Goal: Task Accomplishment & Management: Use online tool/utility

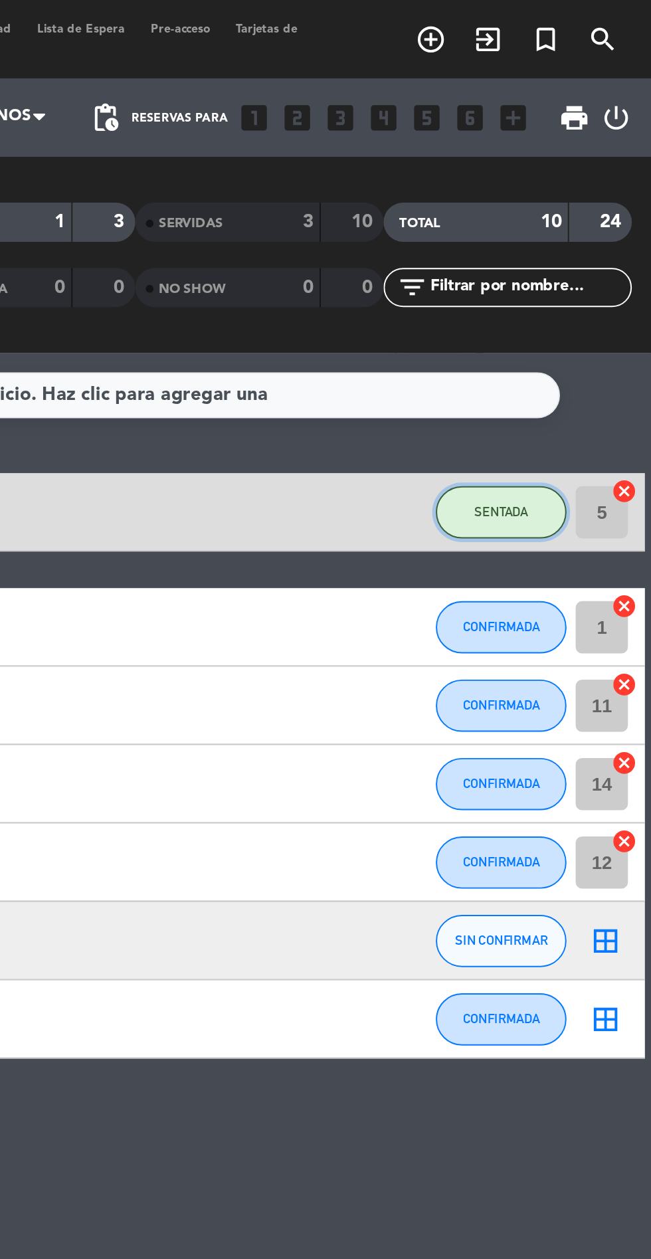
click at [574, 263] on span "SENTADA" at bounding box center [574, 259] width 27 height 7
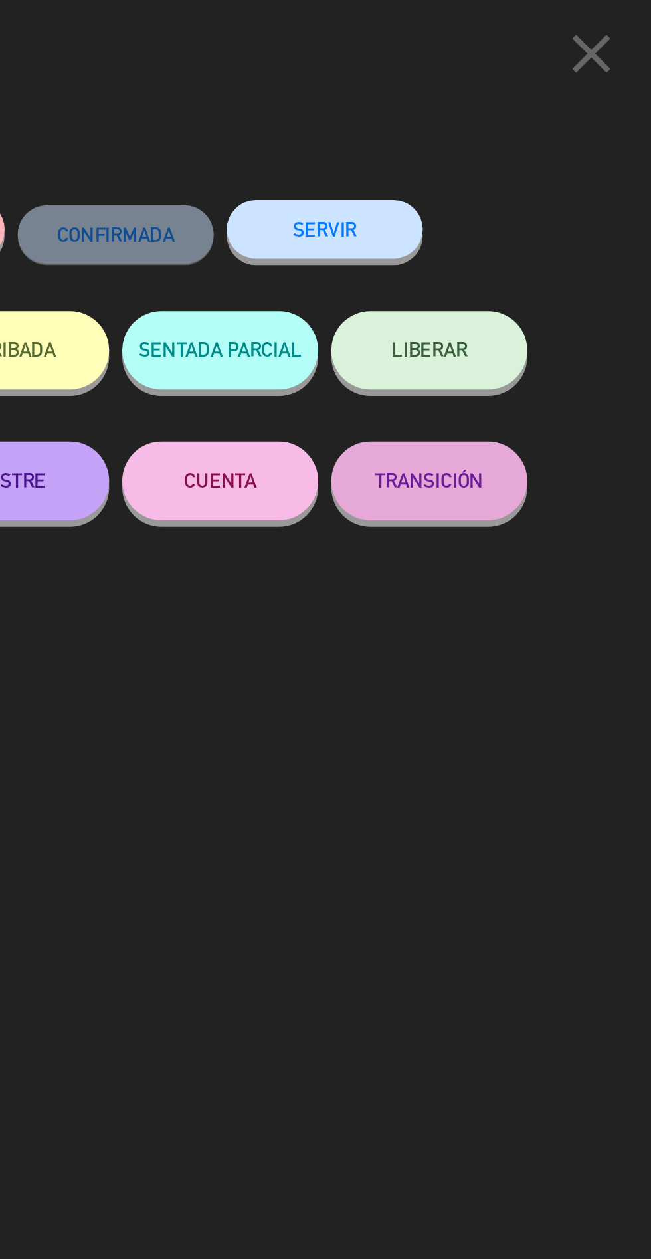
click at [507, 122] on button "SERVIR" at bounding box center [485, 117] width 100 height 30
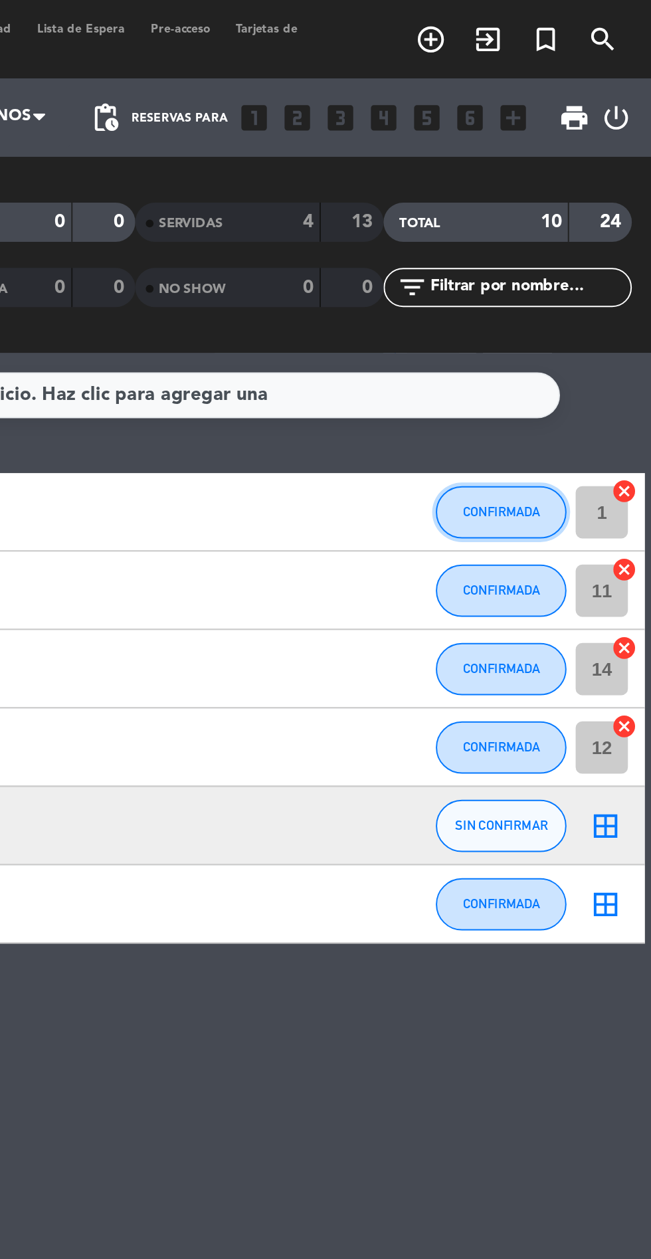
click at [580, 257] on span "CONFIRMADA" at bounding box center [574, 259] width 39 height 7
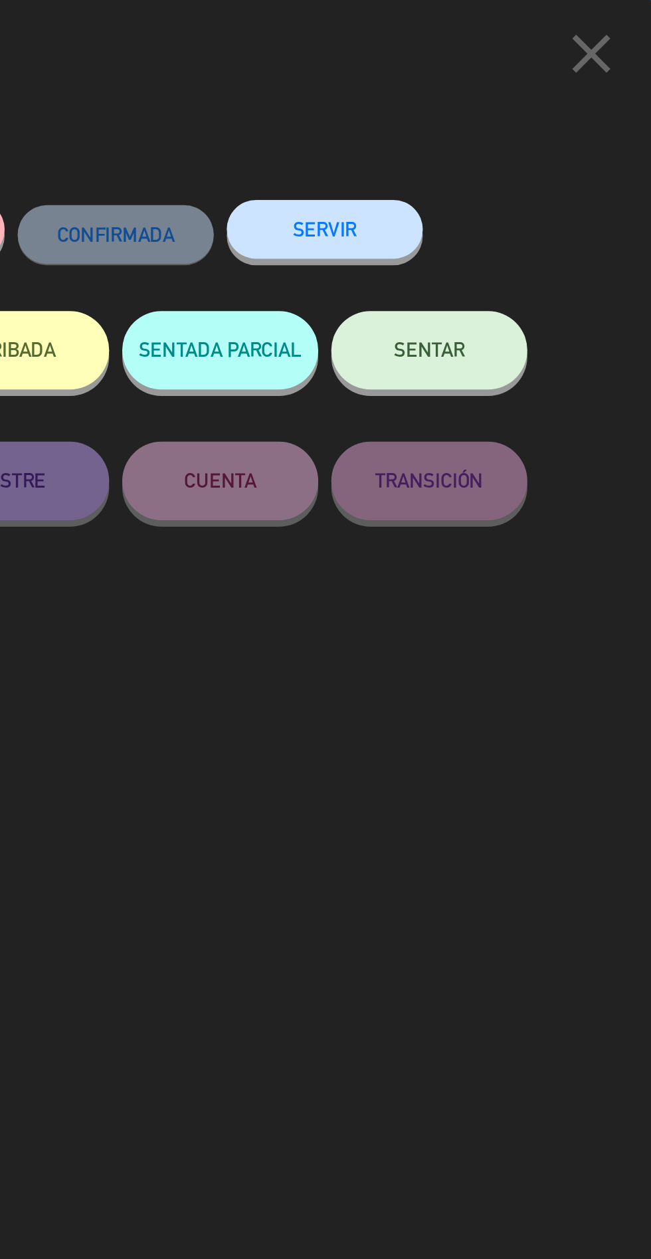
click at [520, 128] on button "SERVIR" at bounding box center [485, 117] width 100 height 30
click at [516, 105] on button "SERVIR" at bounding box center [485, 117] width 100 height 30
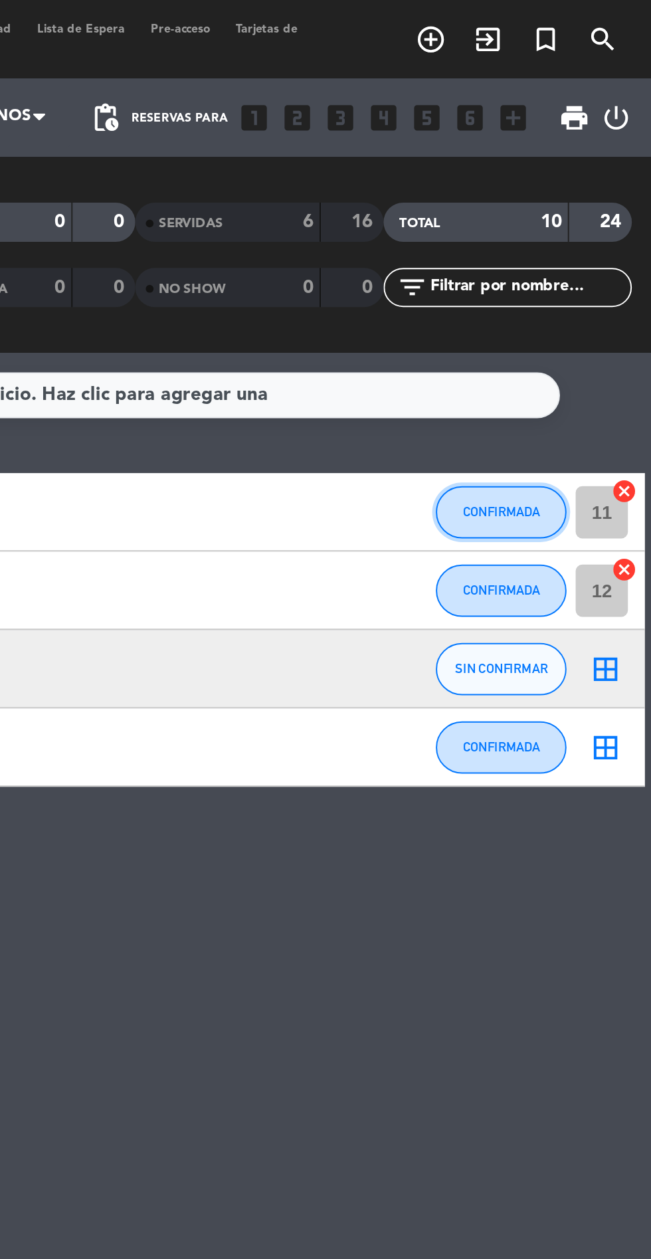
click at [575, 260] on span "CONFIRMADA" at bounding box center [574, 259] width 39 height 7
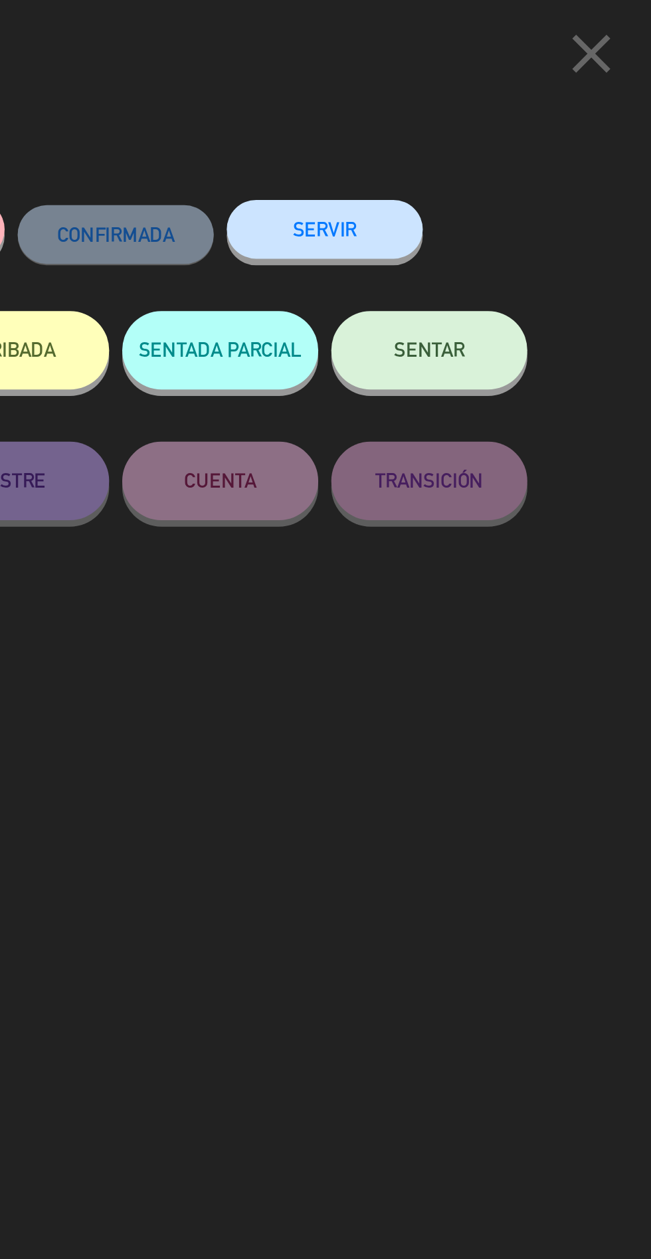
click at [512, 108] on button "SERVIR" at bounding box center [485, 117] width 100 height 30
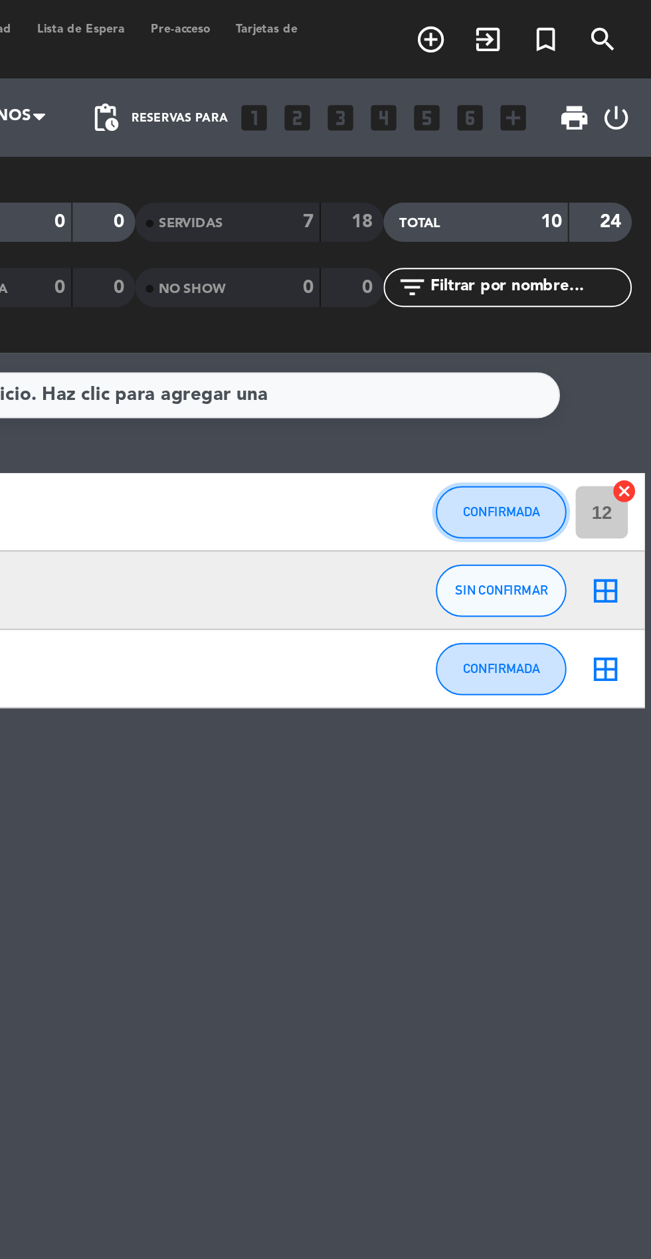
click at [572, 252] on button "CONFIRMADA" at bounding box center [574, 260] width 66 height 27
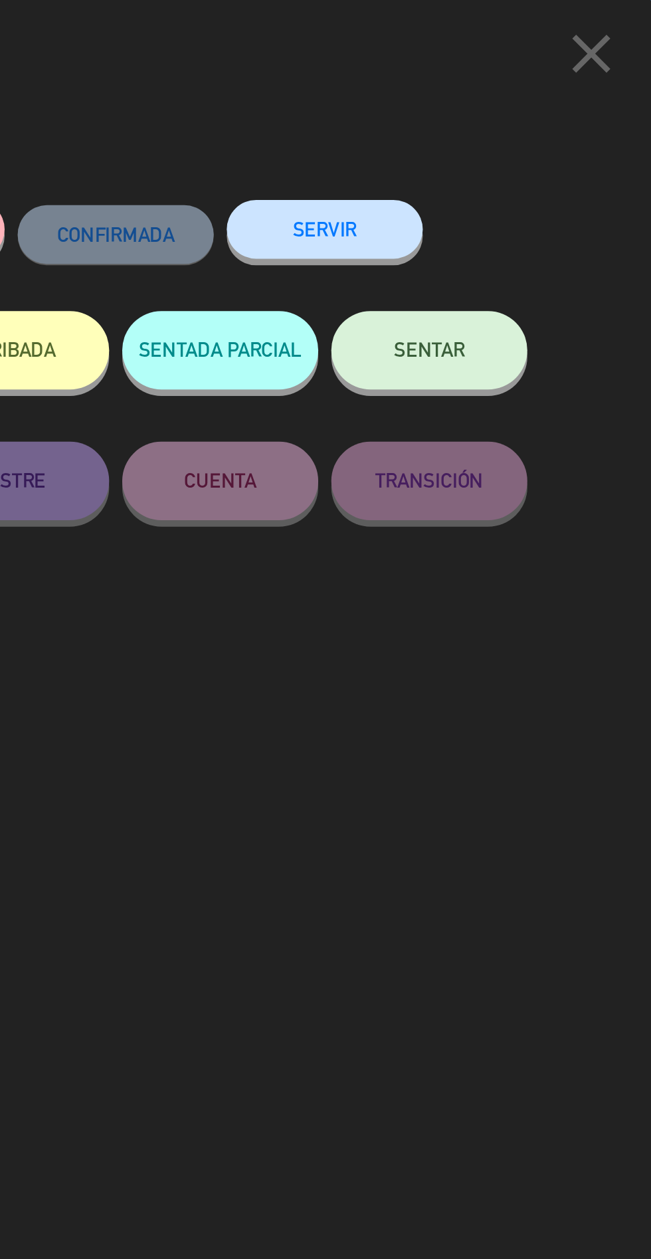
click at [520, 116] on button "SERVIR" at bounding box center [485, 117] width 100 height 30
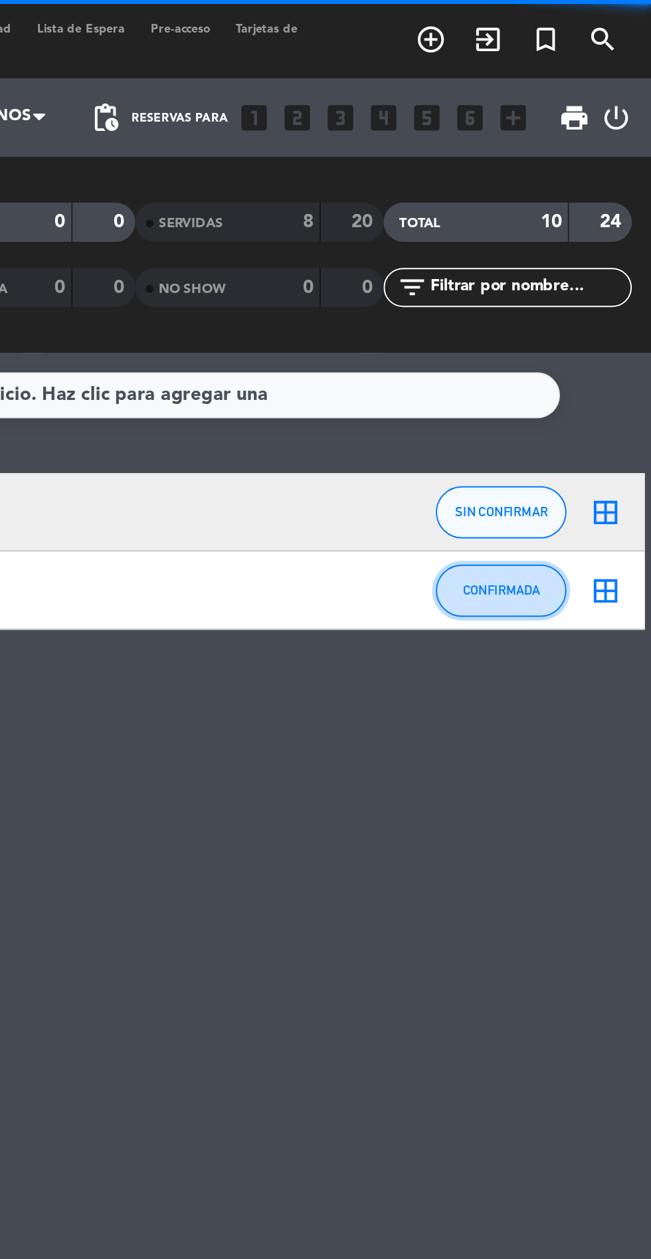
click at [578, 289] on button "CONFIRMADA" at bounding box center [574, 300] width 66 height 27
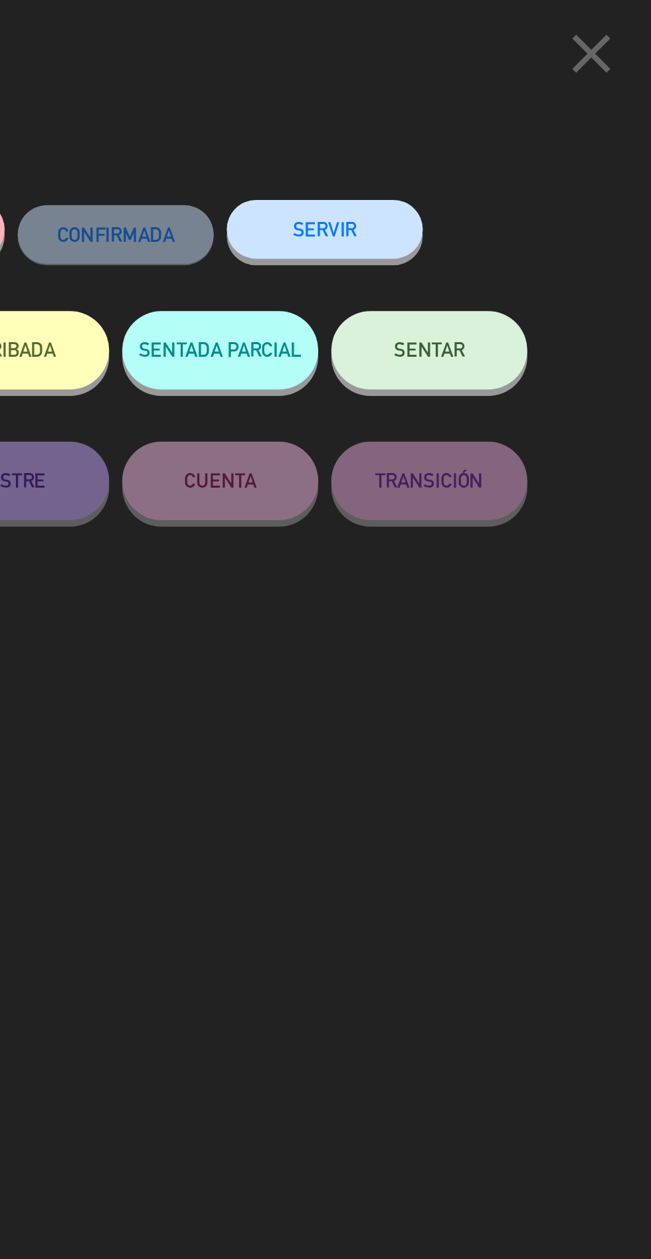
click at [497, 105] on button "SERVIR" at bounding box center [485, 117] width 100 height 30
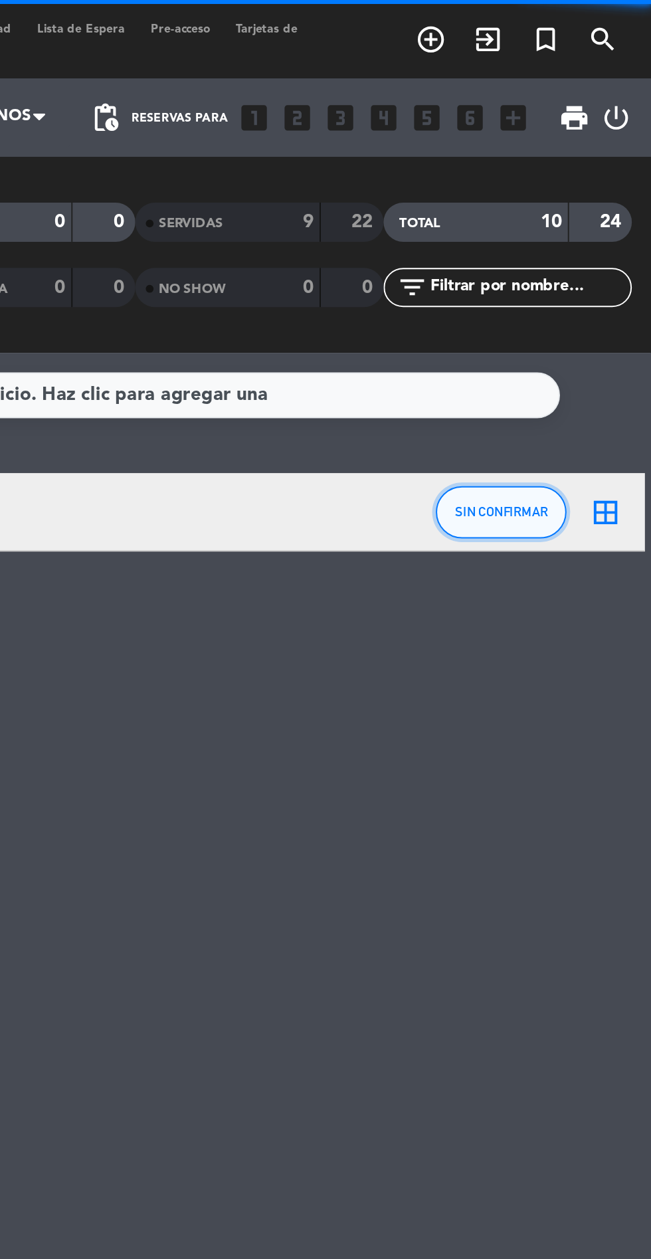
click at [587, 258] on span "SIN CONFIRMAR" at bounding box center [574, 259] width 47 height 7
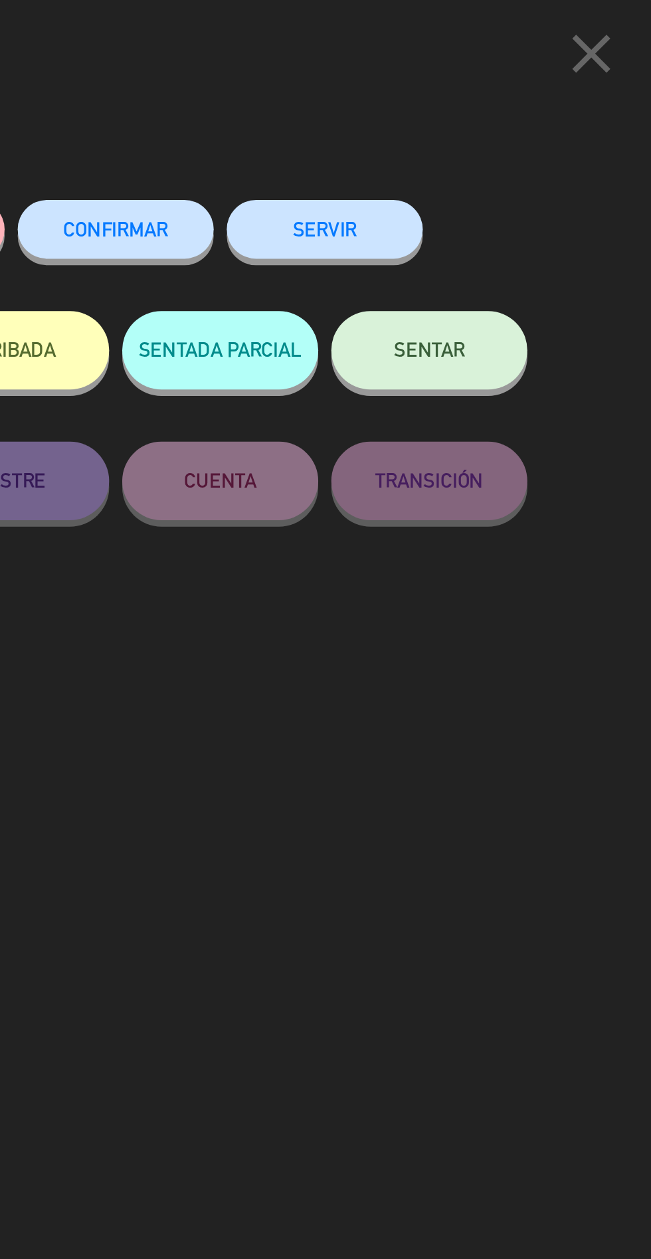
click at [509, 108] on button "SERVIR" at bounding box center [485, 117] width 100 height 30
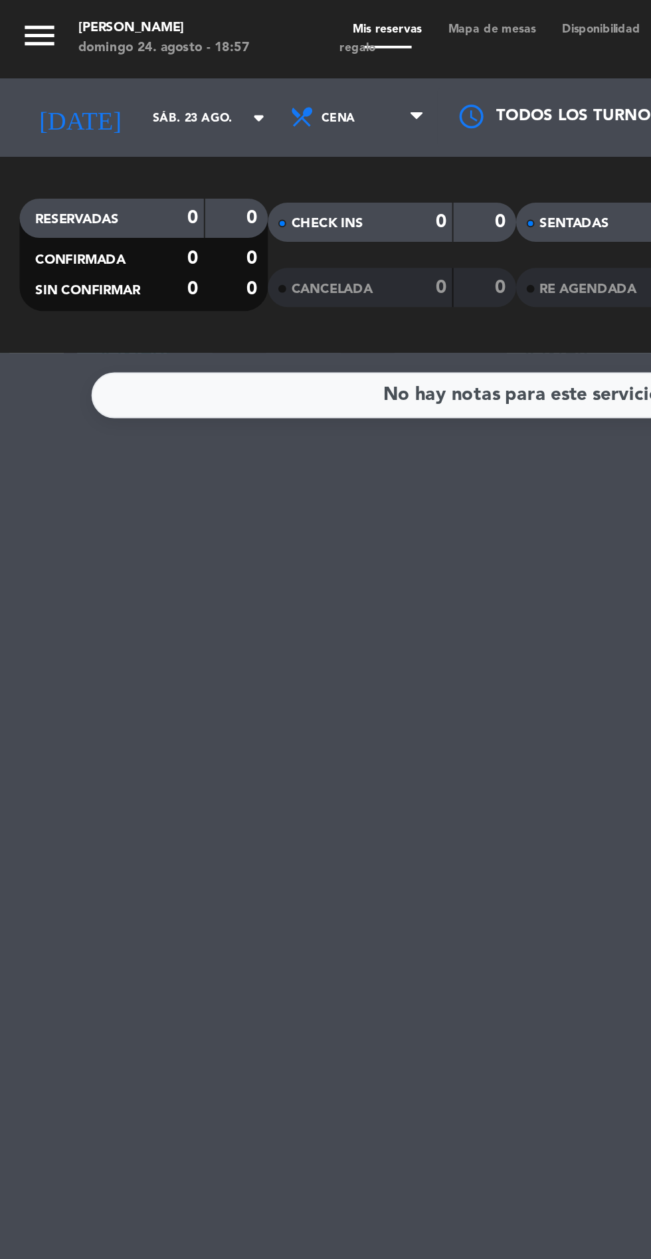
click at [92, 59] on input "sáb. 23 ago." at bounding box center [113, 60] width 84 height 21
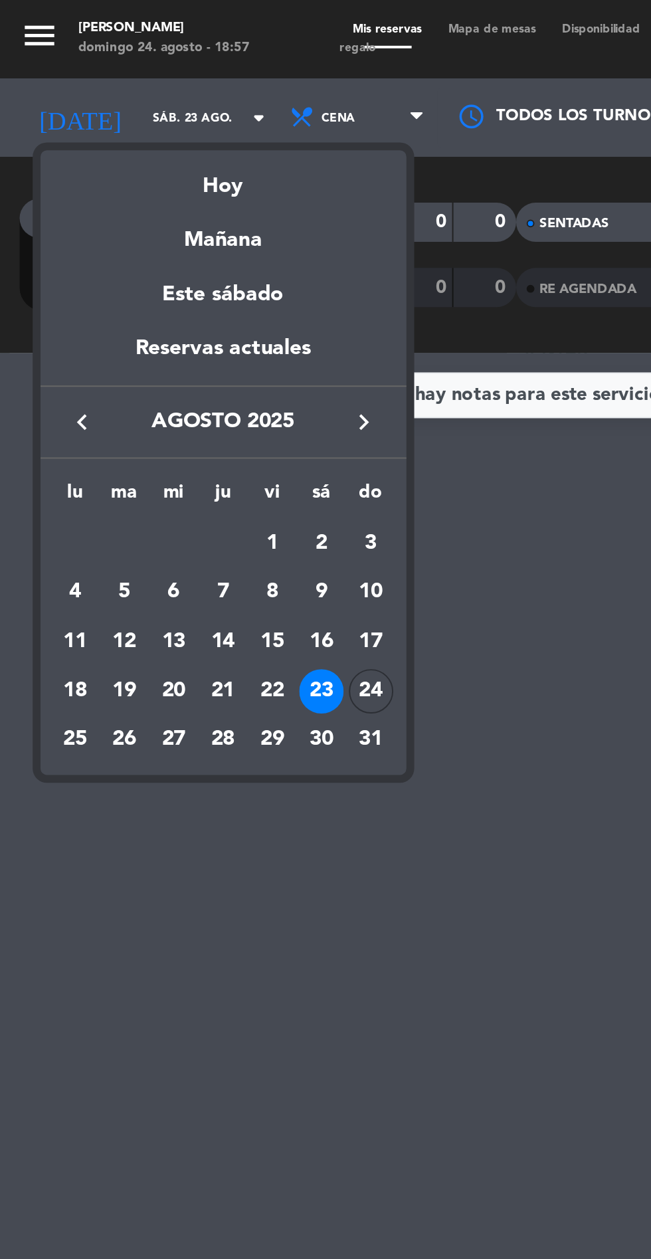
click at [113, 86] on div "Hoy" at bounding box center [114, 89] width 186 height 27
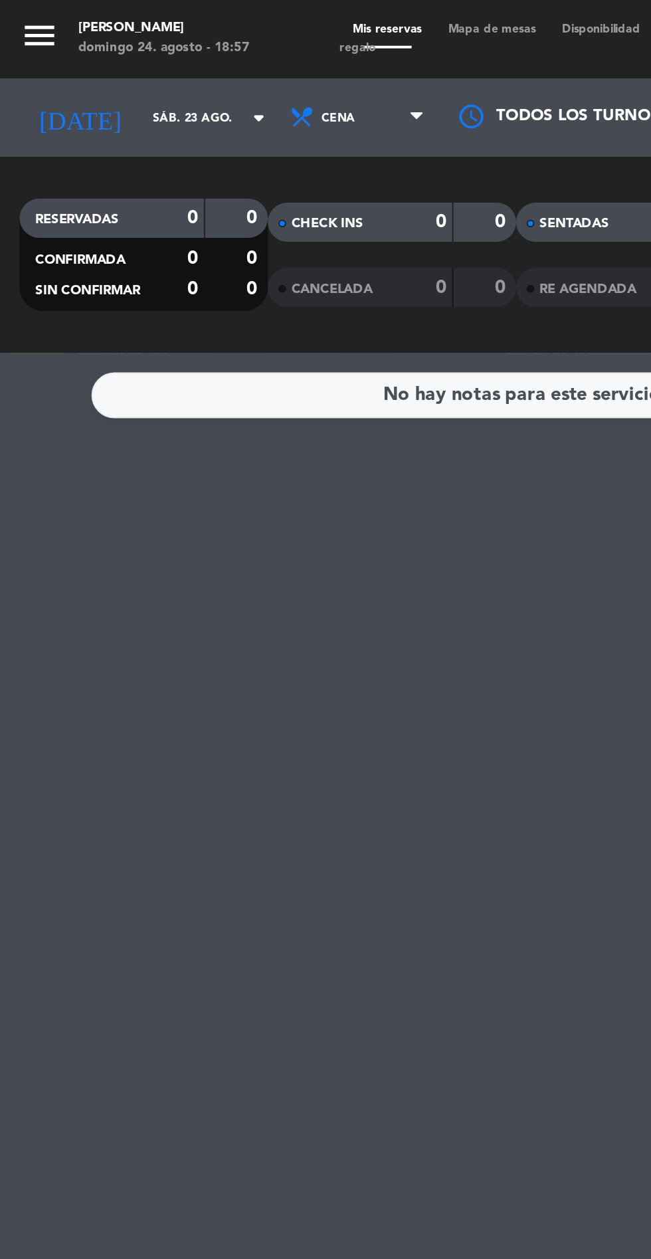
type input "dom. 24 ago."
